Goal: Task Accomplishment & Management: Use online tool/utility

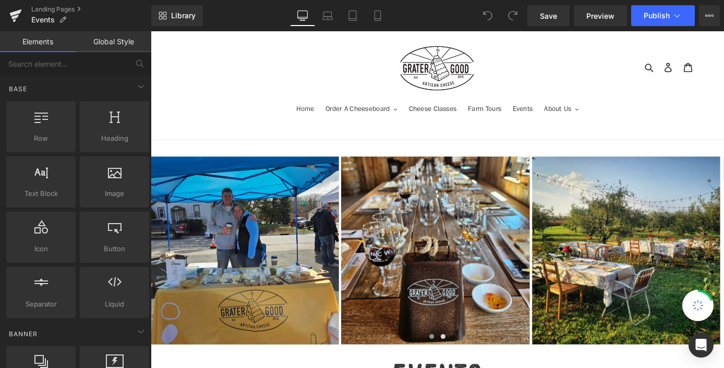
scroll to position [451, 0]
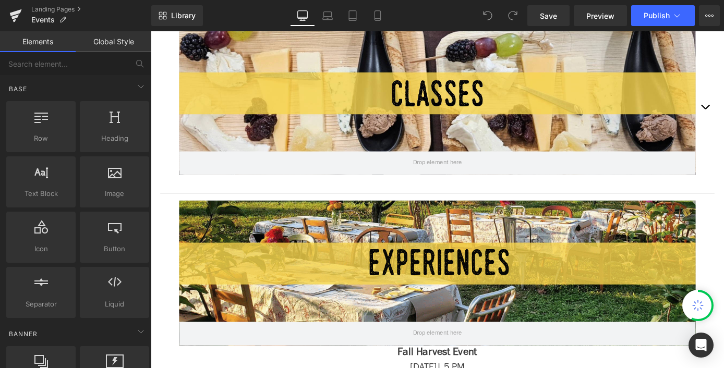
click at [613, 117] on div at bounding box center [466, 110] width 569 height 159
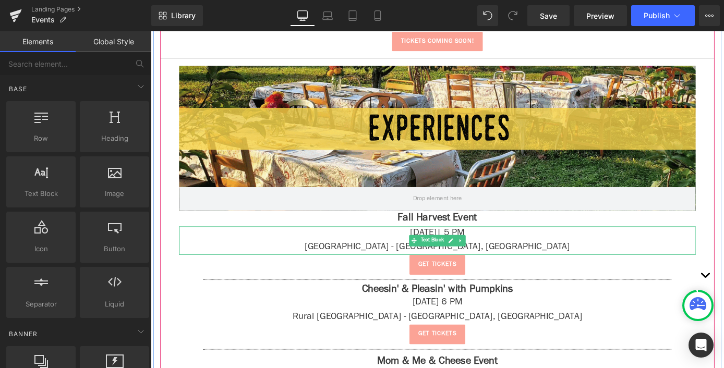
scroll to position [1726, 0]
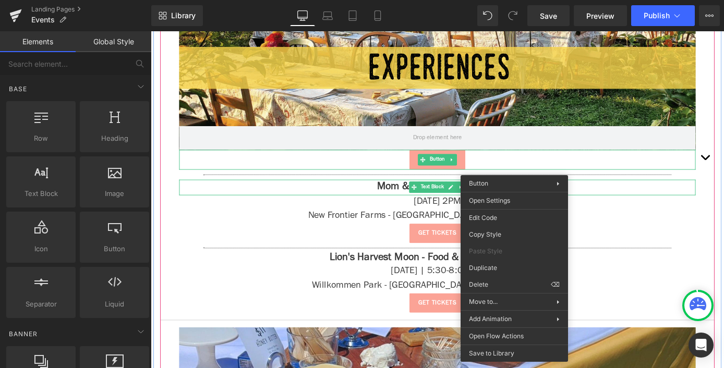
drag, startPoint x: 659, startPoint y: 317, endPoint x: 545, endPoint y: 310, distance: 114.9
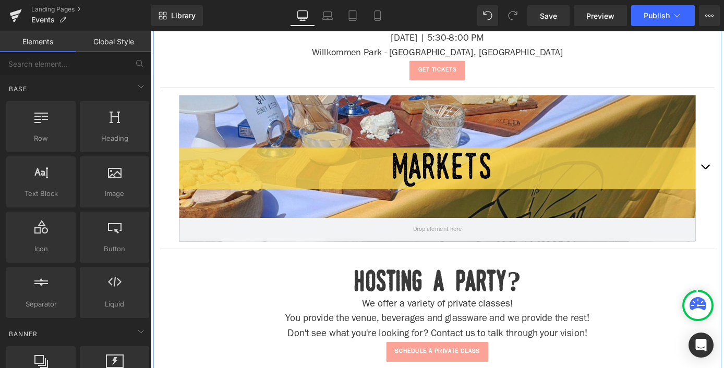
scroll to position [2041, 0]
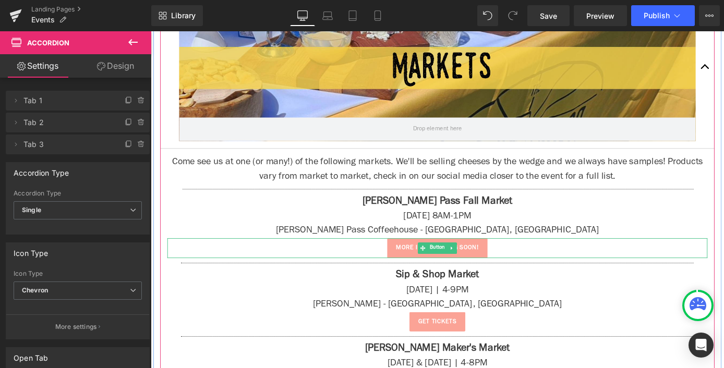
scroll to position [1077, 0]
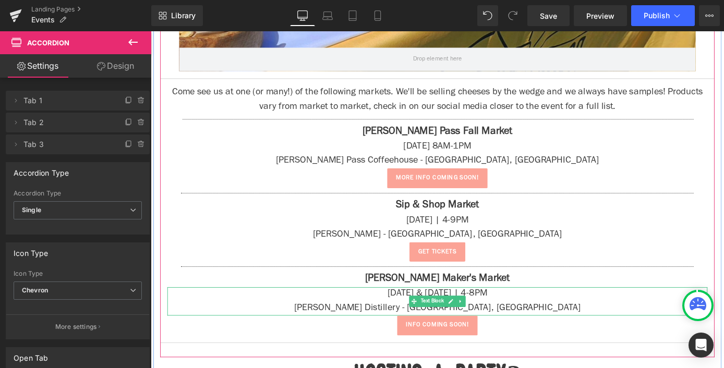
click at [472, 315] on p "[DATE] & [DATE] | 4-8PM" at bounding box center [466, 321] width 595 height 16
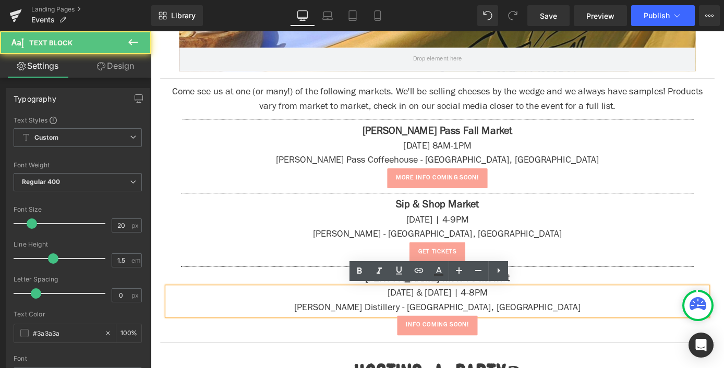
click at [480, 319] on p "[DATE] & [DATE] | 4-8PM" at bounding box center [466, 321] width 595 height 16
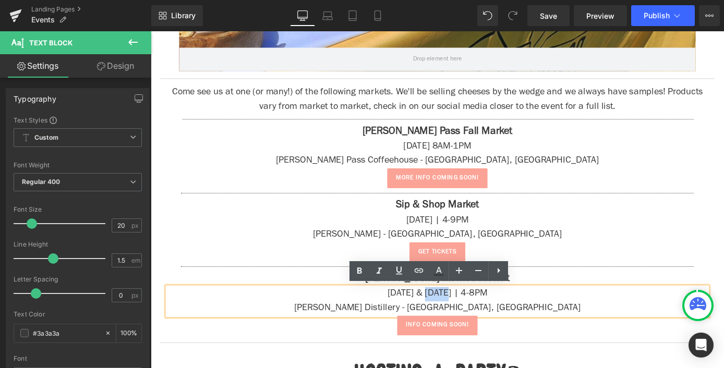
drag, startPoint x: 479, startPoint y: 319, endPoint x: 456, endPoint y: 320, distance: 23.0
click at [456, 320] on p "[DATE] & [DATE] | 4-8PM" at bounding box center [466, 321] width 595 height 16
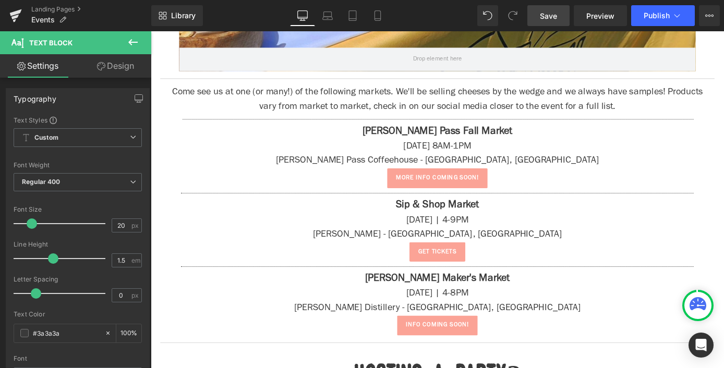
click at [543, 17] on span "Save" at bounding box center [548, 15] width 17 height 11
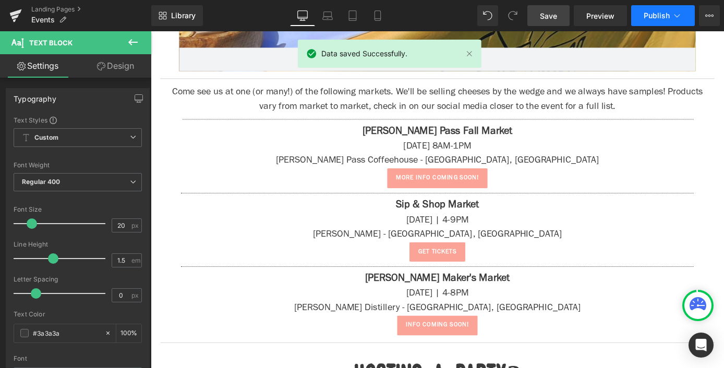
click at [667, 17] on span "Publish" at bounding box center [657, 15] width 26 height 8
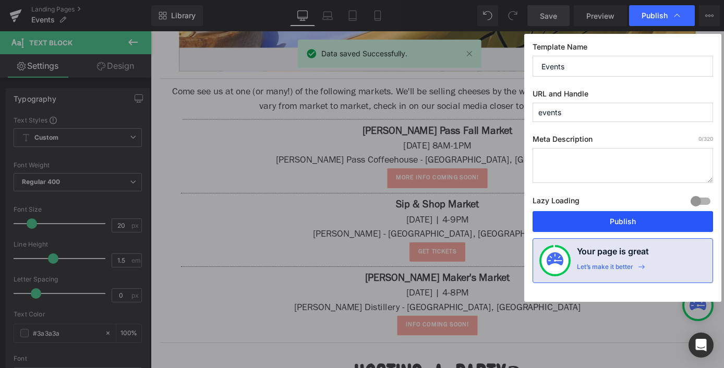
click at [630, 211] on button "Publish" at bounding box center [623, 221] width 180 height 21
